Goal: Information Seeking & Learning: Learn about a topic

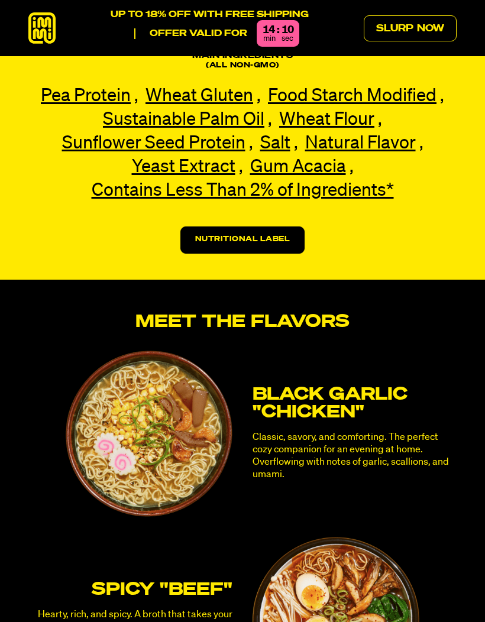
scroll to position [2383, 0]
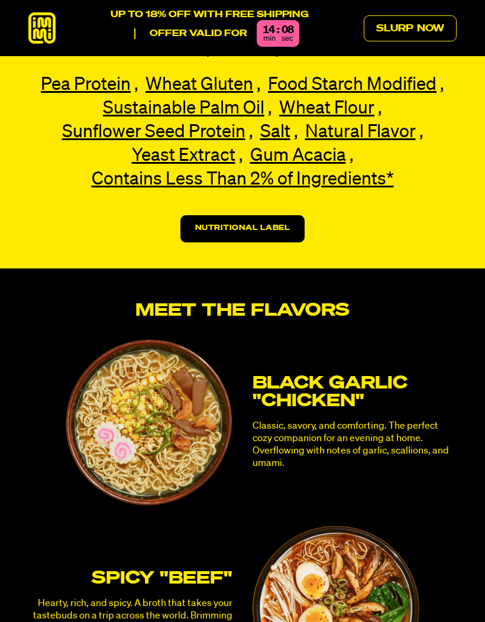
click at [141, 383] on img at bounding box center [149, 422] width 167 height 167
click at [168, 377] on img at bounding box center [149, 422] width 167 height 167
click at [293, 375] on h3 "Black Garlic "Chicken"" at bounding box center [354, 392] width 204 height 35
click at [286, 375] on h3 "Black Garlic "Chicken"" at bounding box center [354, 392] width 204 height 35
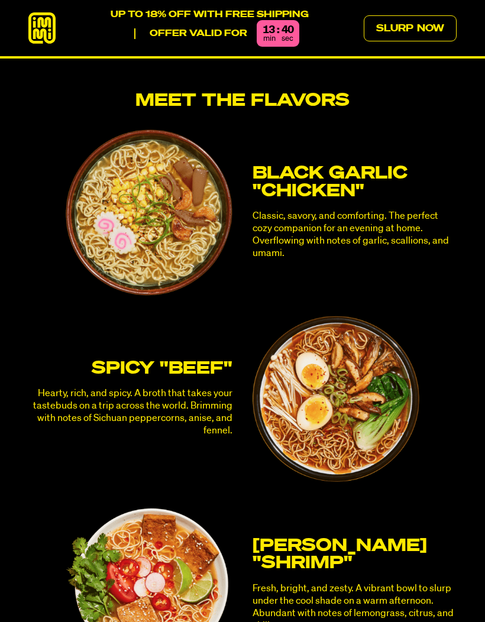
scroll to position [2594, 0]
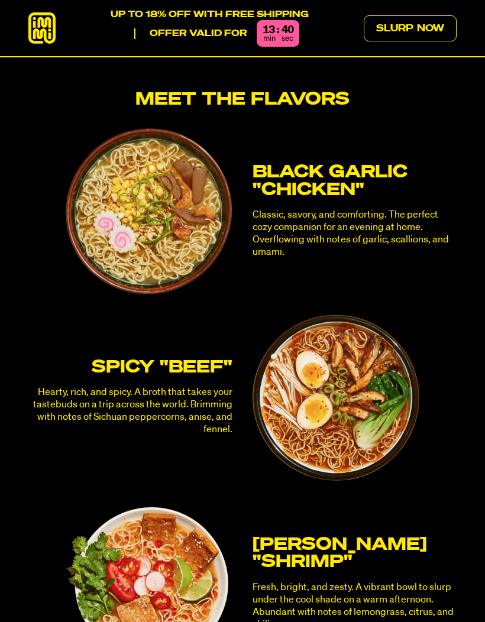
click at [89, 386] on p "Hearty, rich, and spicy. A broth that takes your tastebuds on a trip across the…" at bounding box center [130, 411] width 204 height 50
click at [88, 386] on p "Hearty, rich, and spicy. A broth that takes your tastebuds on a trip across the…" at bounding box center [130, 411] width 204 height 50
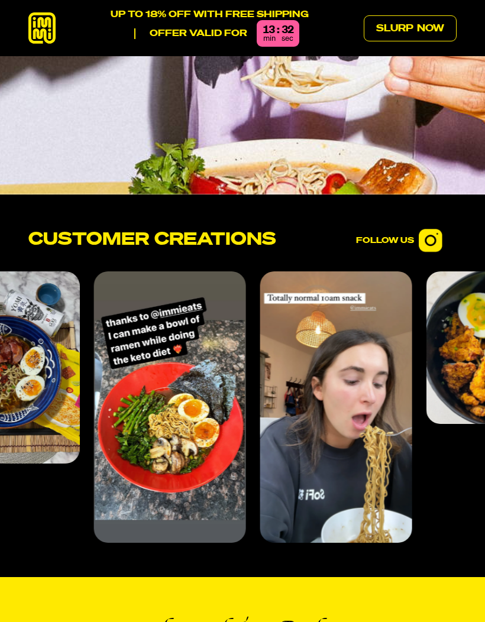
scroll to position [3876, 0]
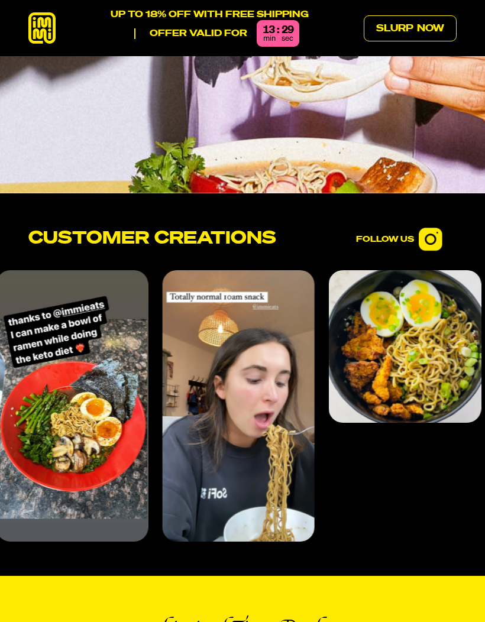
click at [429, 244] on img at bounding box center [431, 240] width 24 height 24
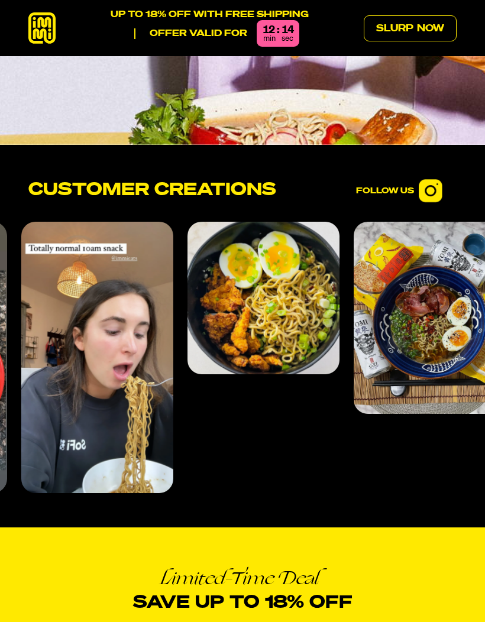
scroll to position [3874, 0]
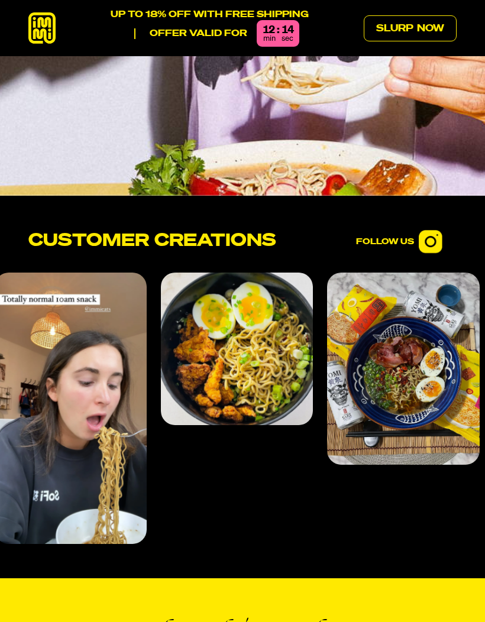
click at [70, 378] on img "4 of 4" at bounding box center [71, 408] width 152 height 271
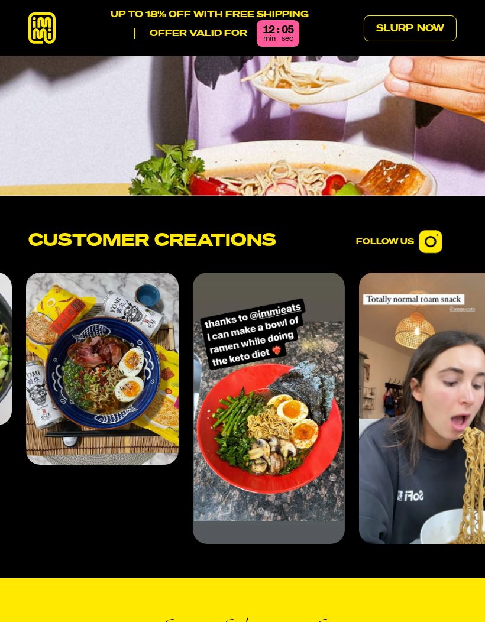
click at [205, 373] on img "3 of 4" at bounding box center [269, 408] width 152 height 271
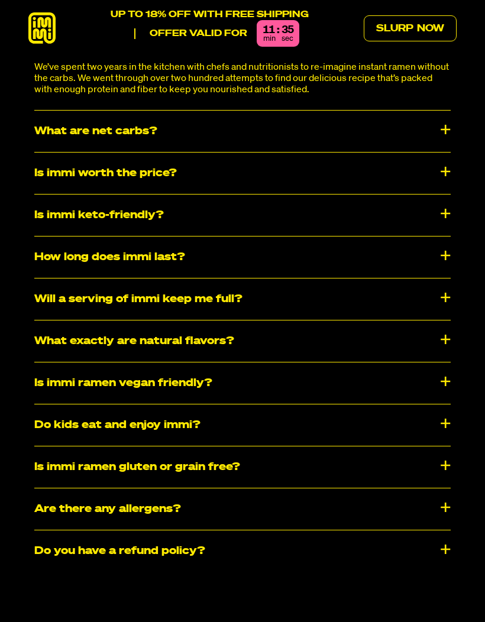
scroll to position [5285, 0]
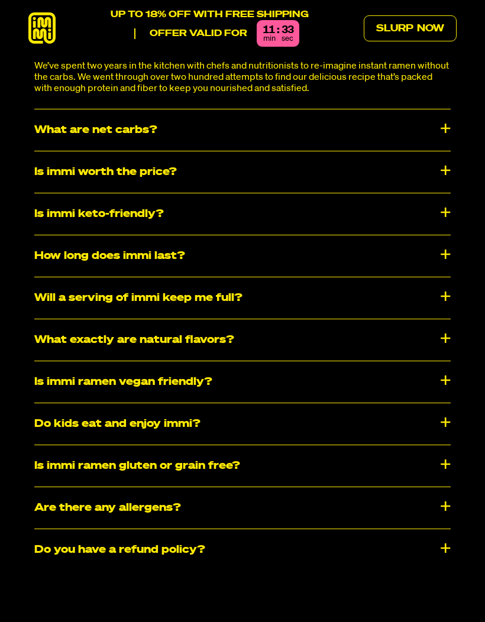
click at [445, 420] on div "Do kids eat and enjoy immi?" at bounding box center [242, 423] width 416 height 41
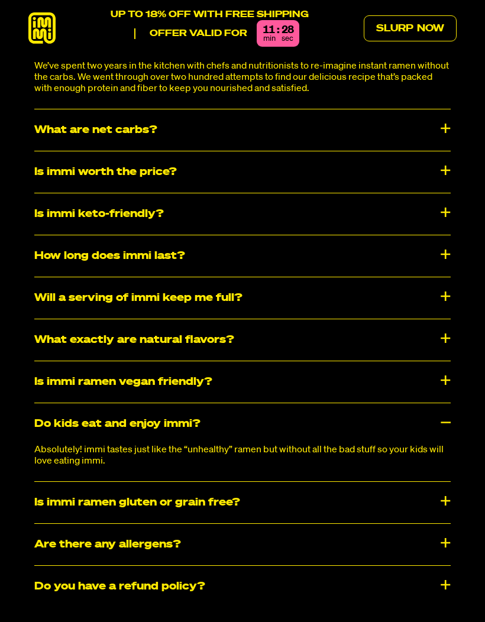
click at [445, 498] on div "Is immi ramen gluten or grain free?" at bounding box center [242, 502] width 416 height 41
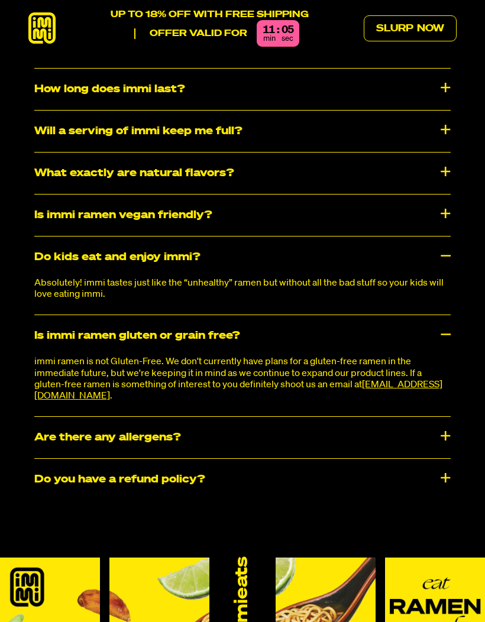
scroll to position [5453, 0]
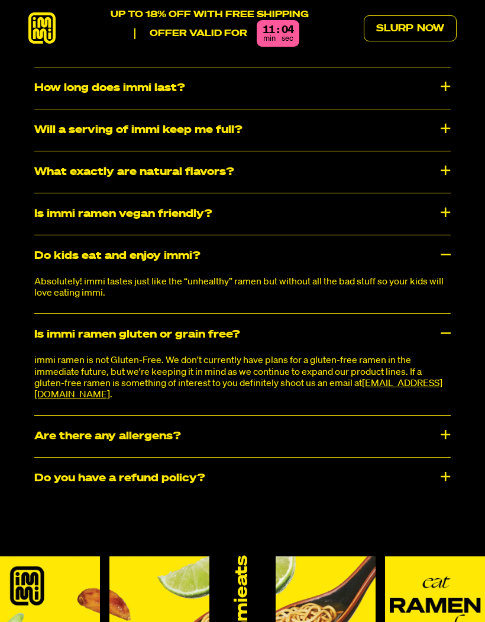
click at [78, 436] on div "​​Are there any allergens?" at bounding box center [242, 436] width 416 height 41
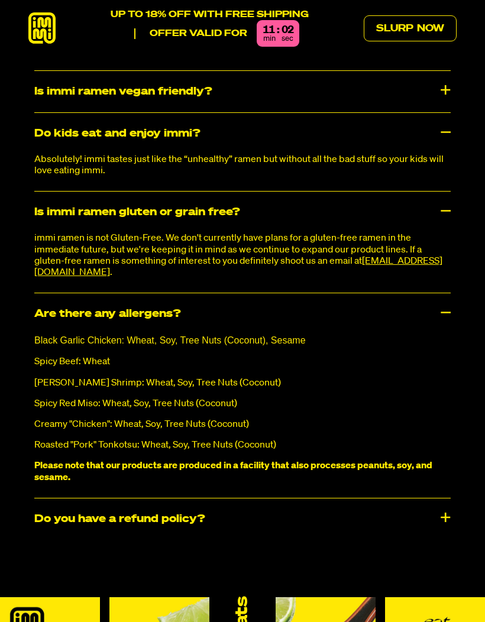
scroll to position [5577, 0]
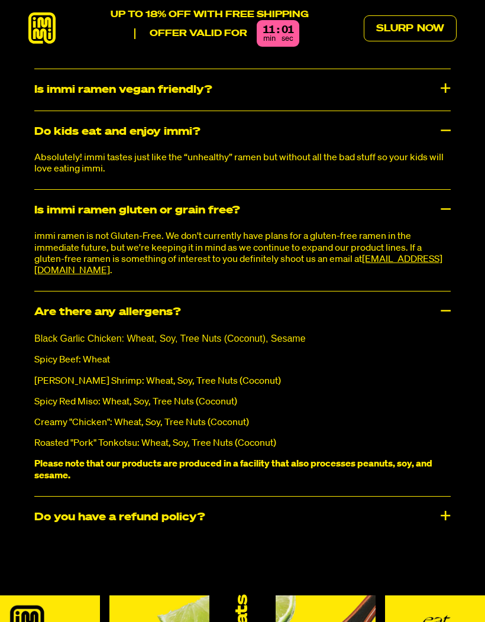
click at [66, 520] on div "Do you have a refund policy?" at bounding box center [242, 517] width 416 height 41
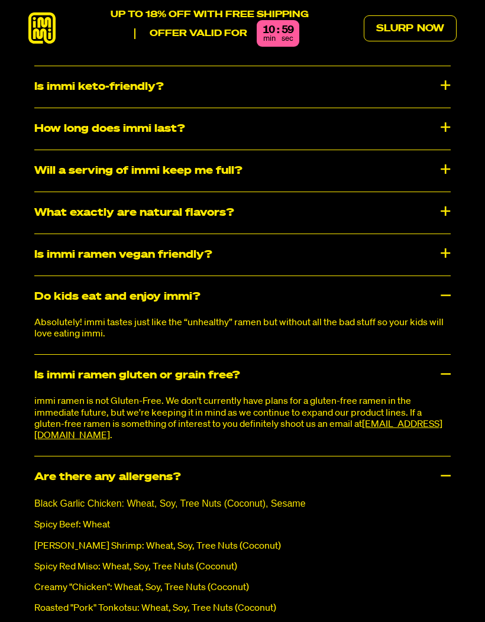
scroll to position [5389, 0]
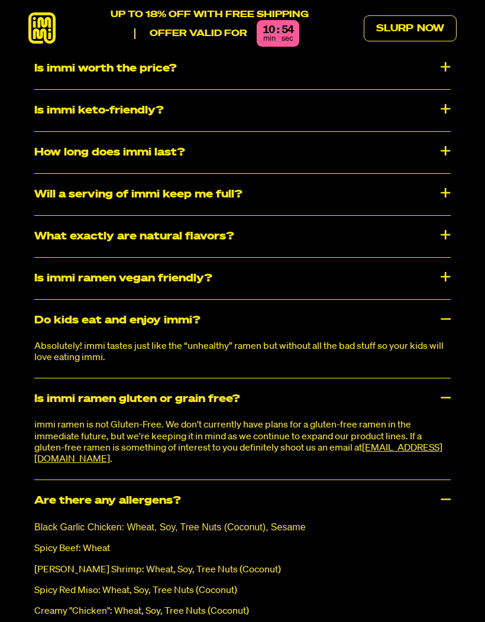
click at [48, 70] on div "Is immi worth the price?" at bounding box center [242, 68] width 416 height 41
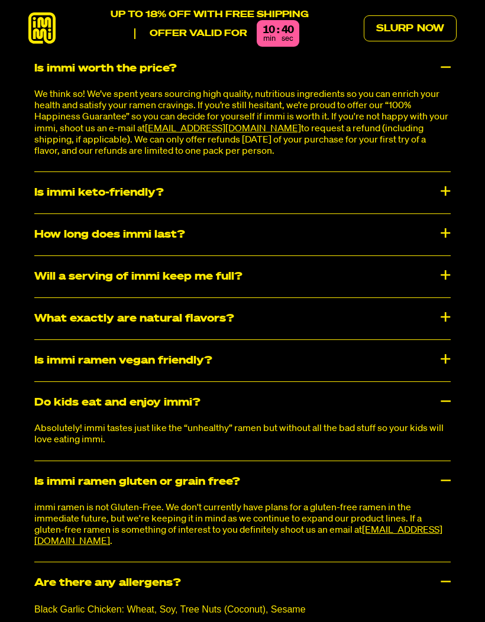
click at [242, 101] on p "We think so! We’ve spent years sourcing high quality, nutritious ingredients so…" at bounding box center [242, 123] width 416 height 68
click at [148, 111] on p "We think so! We’ve spent years sourcing high quality, nutritious ingredients so…" at bounding box center [242, 123] width 416 height 68
click at [51, 189] on div "Is immi keto-friendly?" at bounding box center [242, 192] width 416 height 41
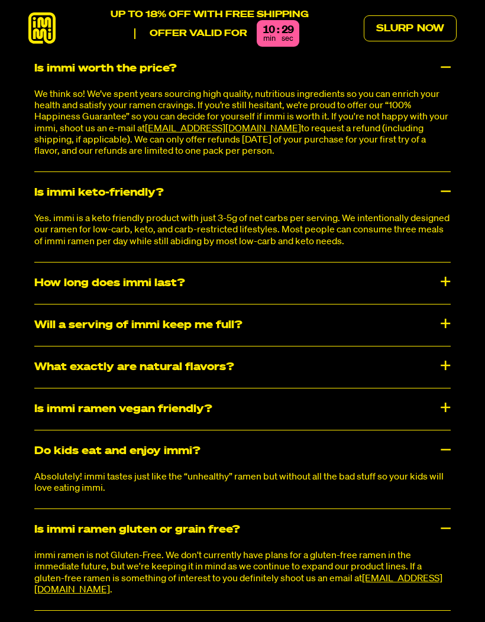
click at [51, 286] on div "How long does immi last?" at bounding box center [242, 283] width 416 height 41
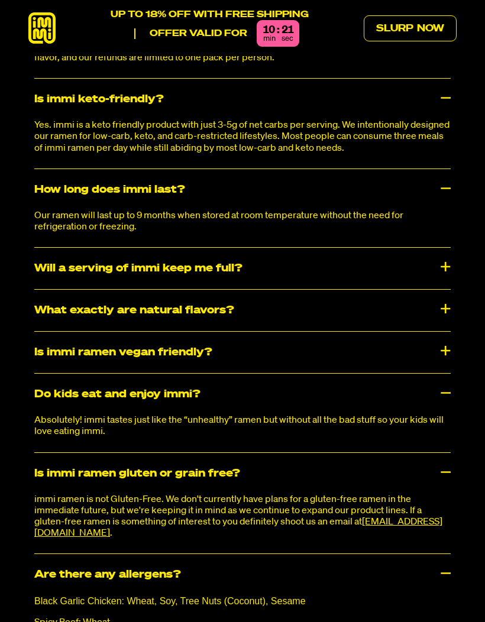
scroll to position [5483, 0]
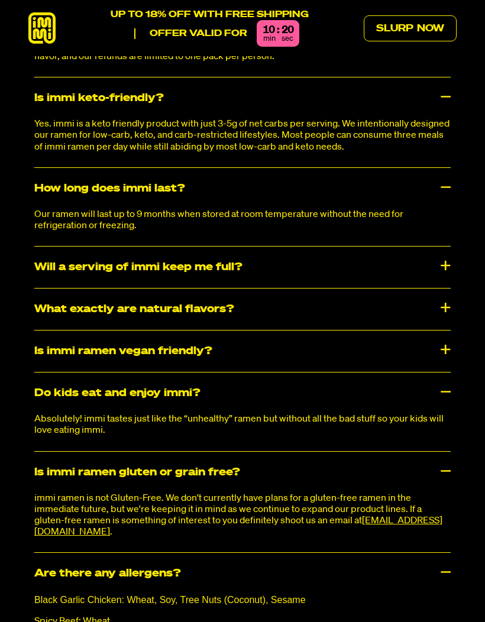
click at [52, 274] on div "Will a serving of immi keep me full?" at bounding box center [242, 267] width 416 height 41
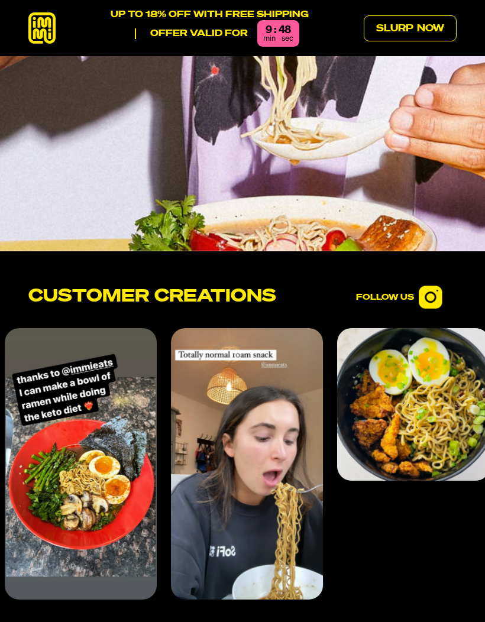
scroll to position [3818, 0]
